Goal: Find specific page/section: Find specific page/section

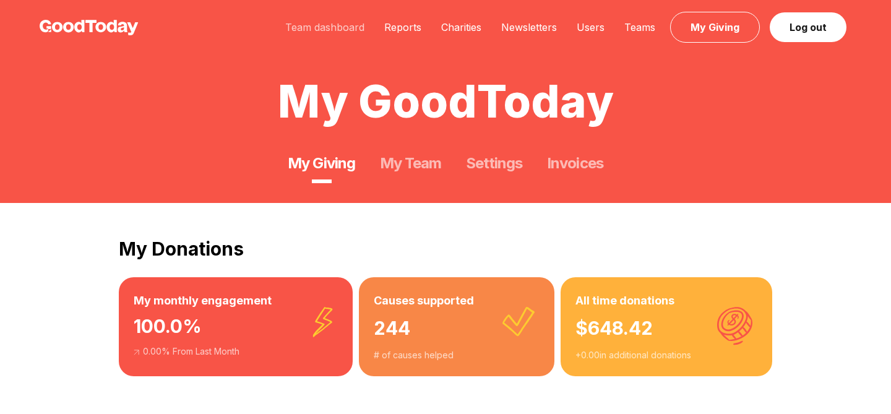
click at [328, 30] on link "Team dashboard" at bounding box center [324, 27] width 99 height 12
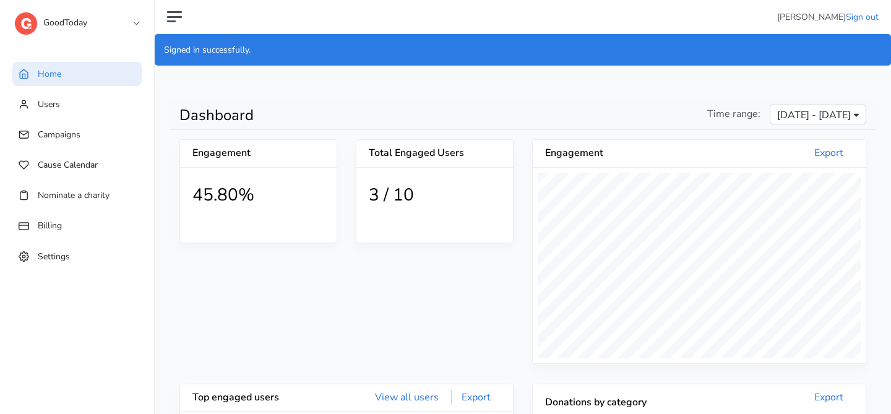
scroll to position [228, 333]
click at [98, 26] on link "GoodToday" at bounding box center [77, 20] width 124 height 22
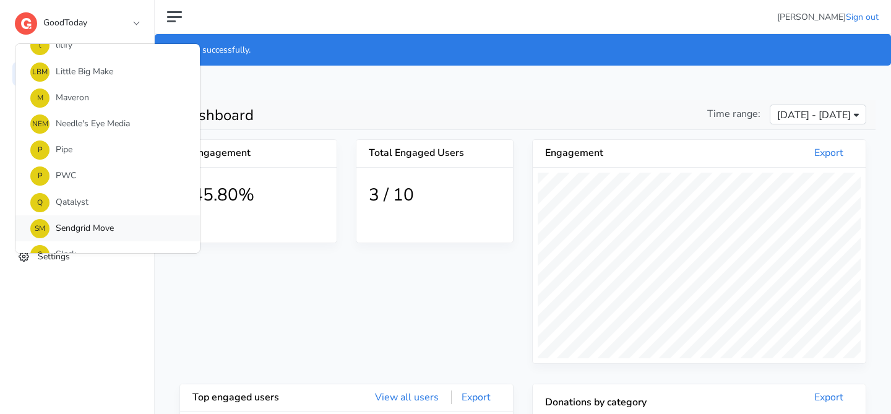
scroll to position [776, 0]
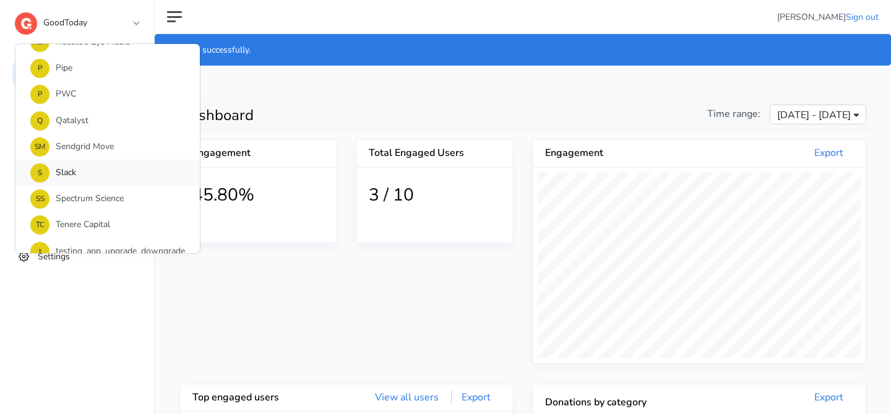
click at [106, 180] on link "S Slack" at bounding box center [107, 173] width 184 height 26
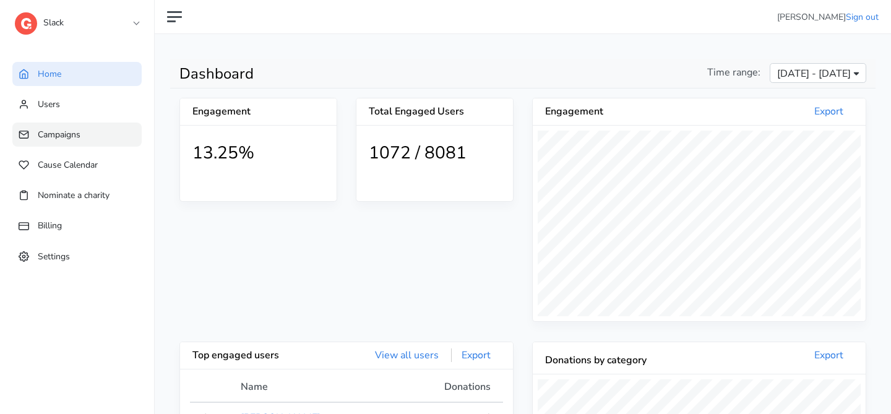
scroll to position [228, 333]
click at [81, 134] on link "Campaigns" at bounding box center [76, 134] width 129 height 24
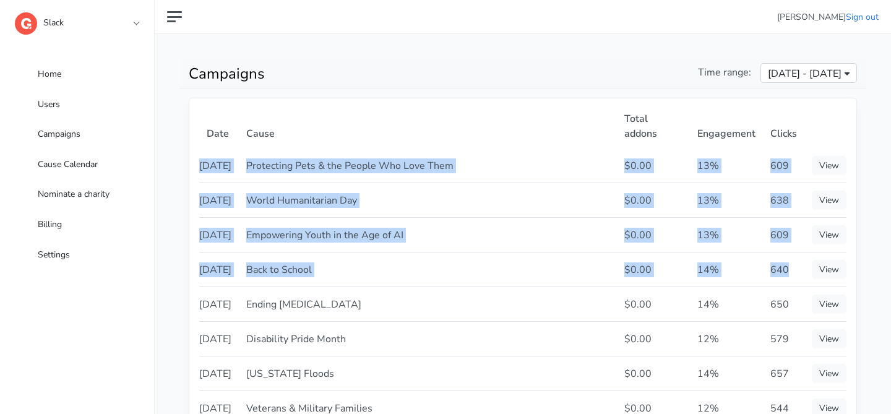
drag, startPoint x: 201, startPoint y: 148, endPoint x: 799, endPoint y: 255, distance: 607.7
copy tbody "2025-08-26 Protecting Pets & the People Who Love Them $0.00 13% 609 View 2025-0…"
